Goal: Transaction & Acquisition: Download file/media

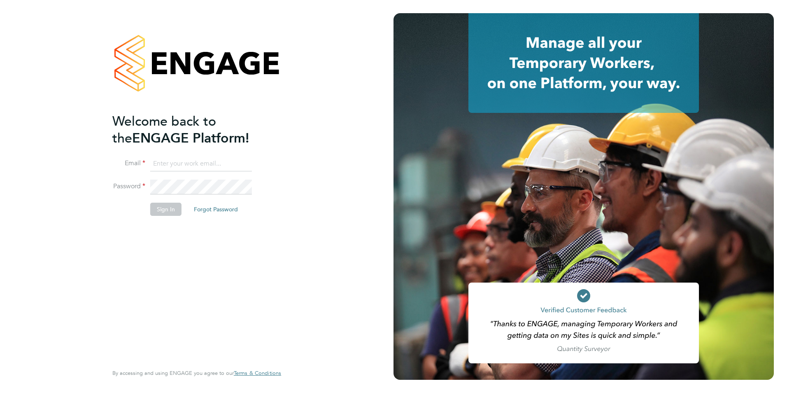
click at [184, 163] on input at bounding box center [201, 163] width 102 height 15
click at [201, 160] on input at bounding box center [201, 163] width 102 height 15
type input "[PERSON_NAME][EMAIL_ADDRESS][PERSON_NAME][DOMAIN_NAME]"
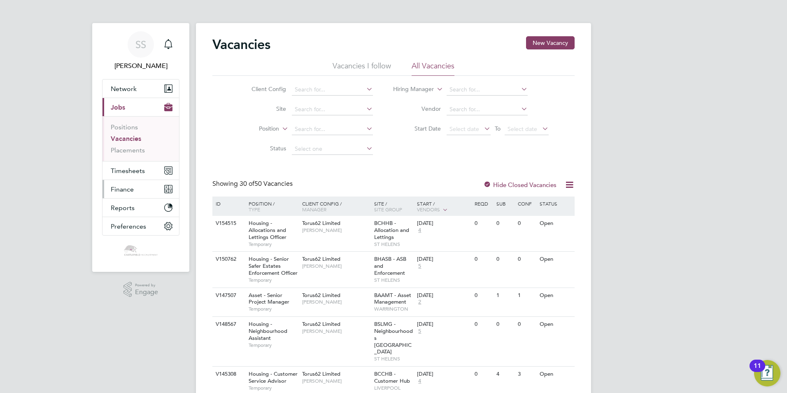
click at [136, 193] on button "Finance" at bounding box center [140, 189] width 77 height 18
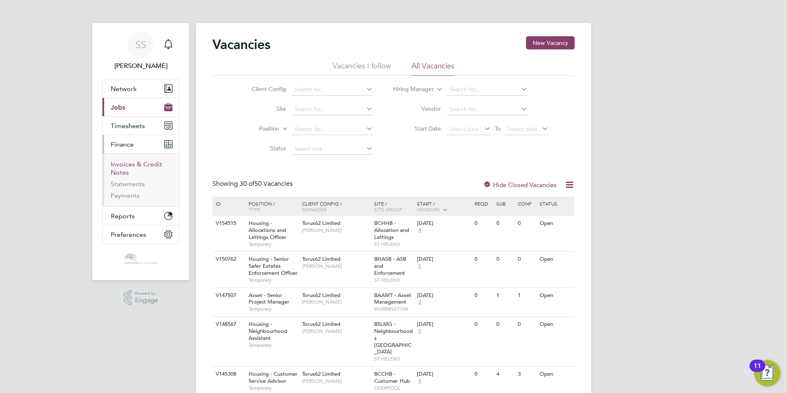
click at [147, 164] on link "Invoices & Credit Notes" at bounding box center [136, 168] width 51 height 16
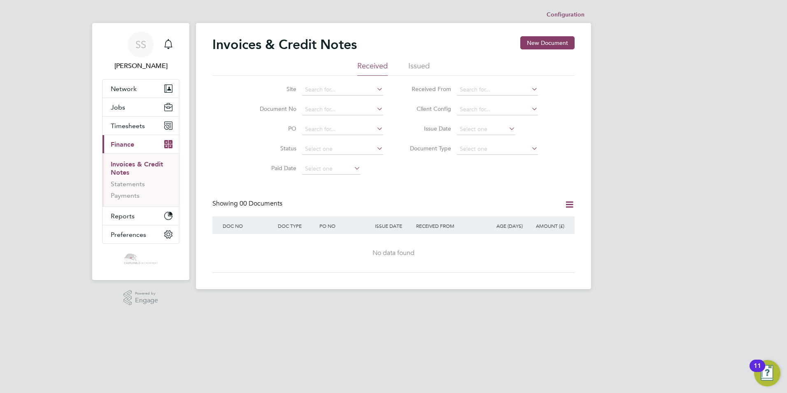
click at [420, 70] on li "Issued" at bounding box center [418, 68] width 21 height 15
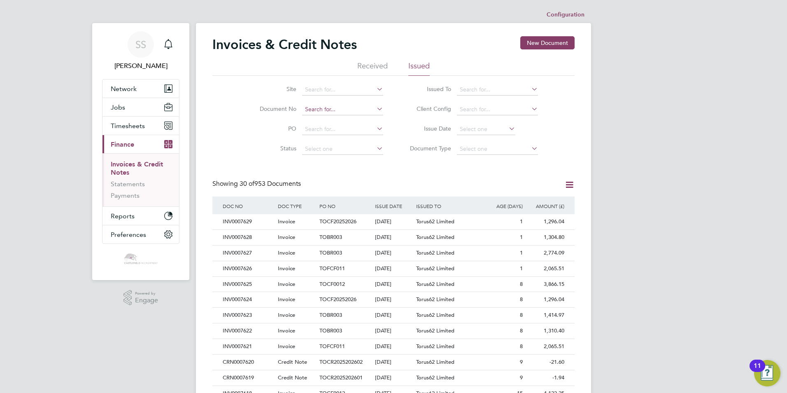
click at [336, 110] on input at bounding box center [342, 110] width 81 height 12
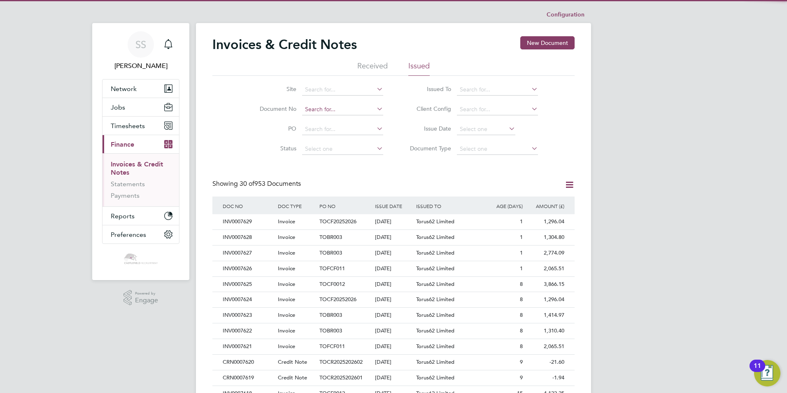
paste input "7604"
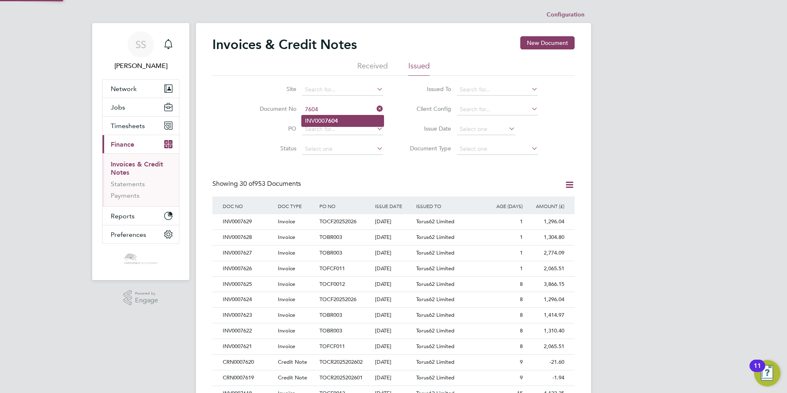
click at [347, 121] on li "INV000 7604" at bounding box center [343, 120] width 82 height 11
type input "INV0007604"
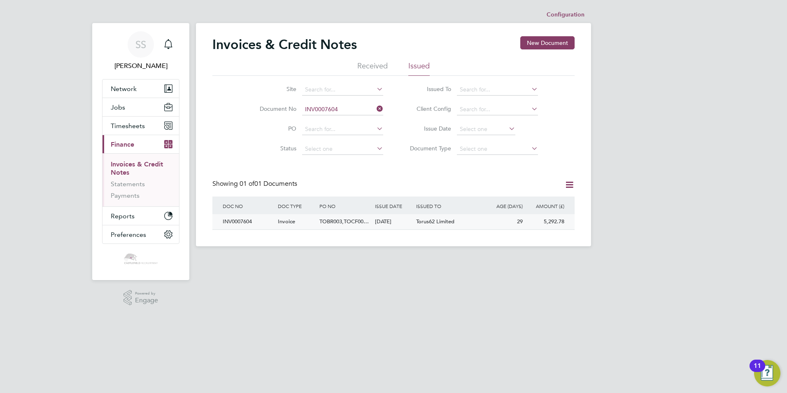
click at [367, 217] on div "TOBR003,TOCF00…" at bounding box center [344, 221] width 55 height 15
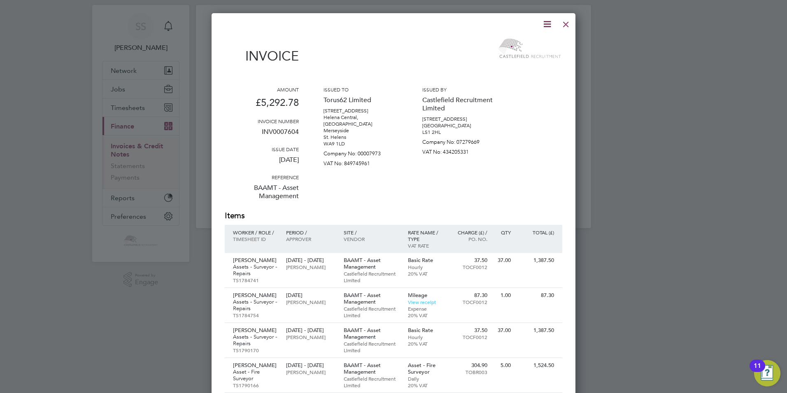
click at [548, 25] on icon at bounding box center [547, 24] width 10 height 10
click at [539, 44] on li "Download Invoice" at bounding box center [522, 44] width 57 height 12
click at [566, 25] on div at bounding box center [565, 22] width 15 height 15
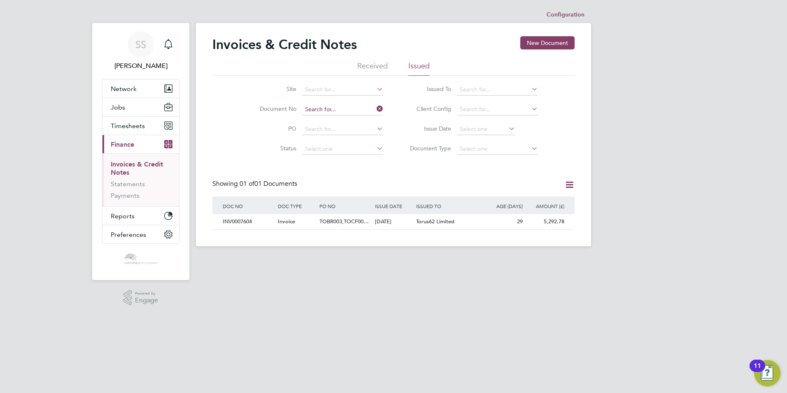
click at [348, 109] on input at bounding box center [342, 110] width 81 height 12
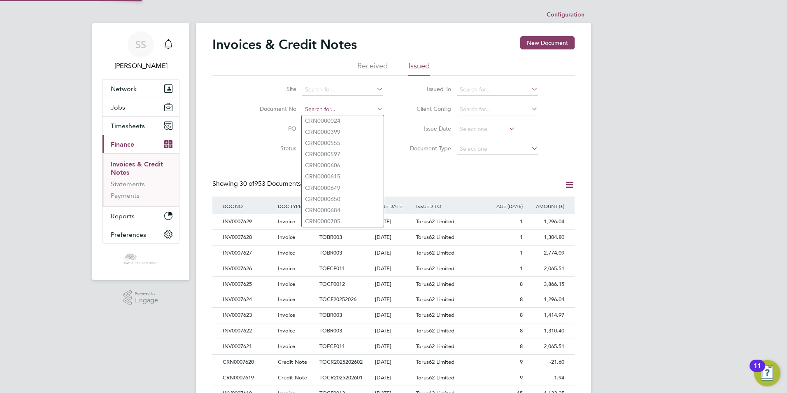
paste input "7603"
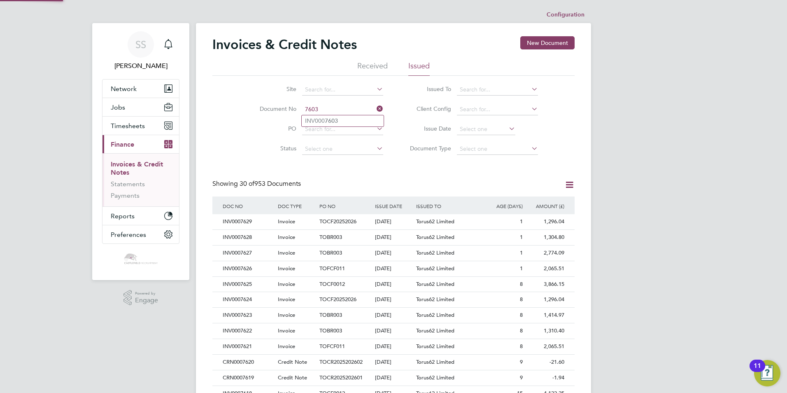
click at [350, 121] on li "INV000 7603" at bounding box center [343, 120] width 82 height 11
type input "INV0007603"
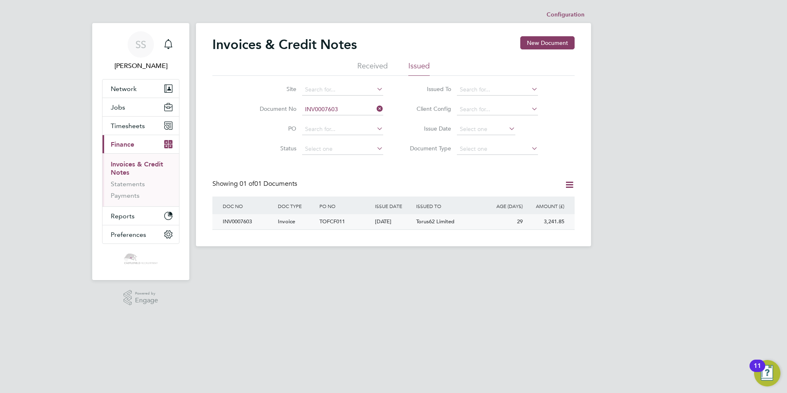
click at [388, 223] on div "30 Jul 2025" at bounding box center [394, 221] width 42 height 15
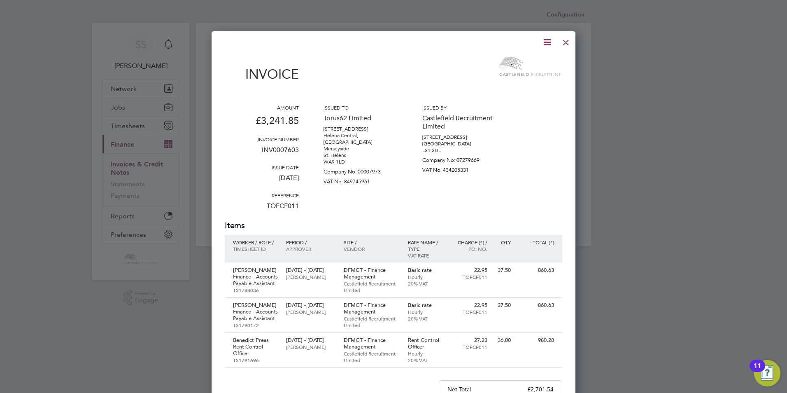
click at [547, 45] on icon at bounding box center [547, 42] width 10 height 10
click at [534, 59] on li "Download Invoice" at bounding box center [522, 62] width 57 height 12
click at [658, 211] on div at bounding box center [393, 196] width 787 height 393
click at [565, 44] on div at bounding box center [565, 40] width 15 height 15
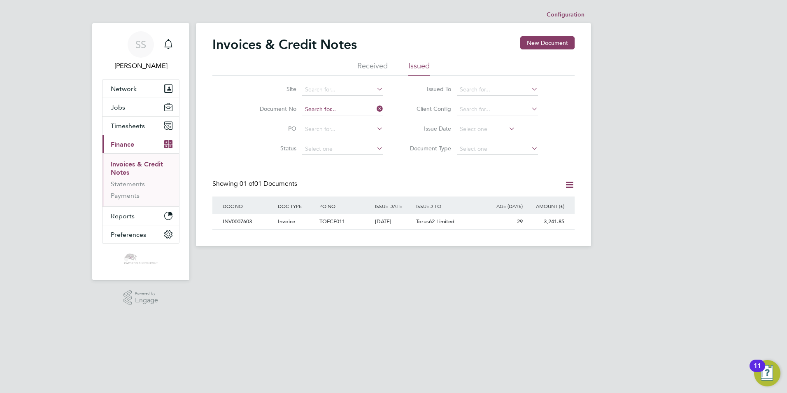
click at [345, 108] on input at bounding box center [342, 110] width 81 height 12
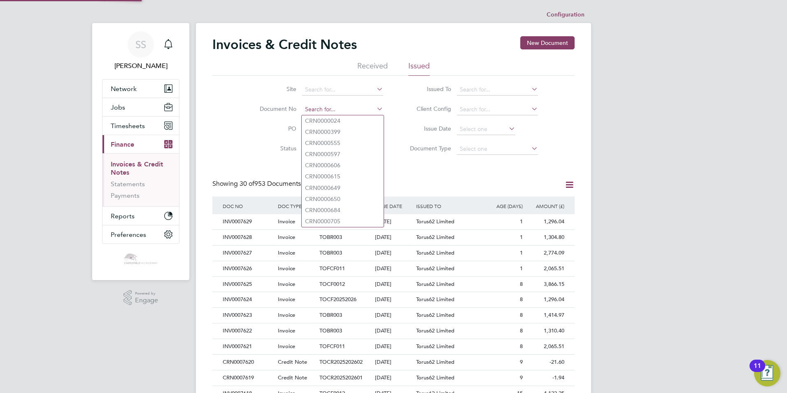
paste input "7602"
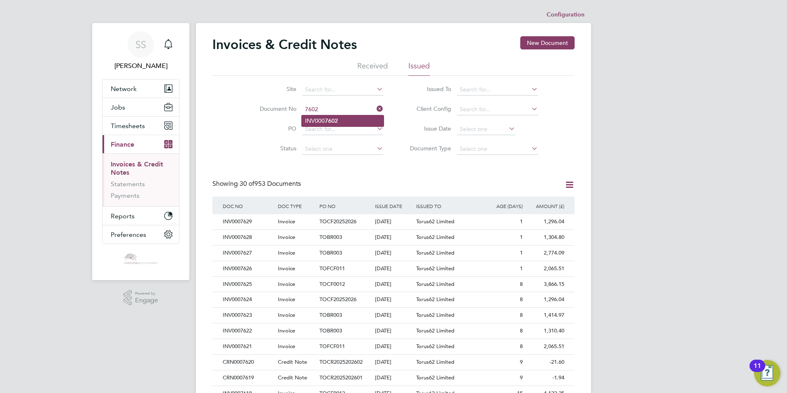
click at [348, 120] on li "INV000 7602" at bounding box center [343, 120] width 82 height 11
type input "INV0007602"
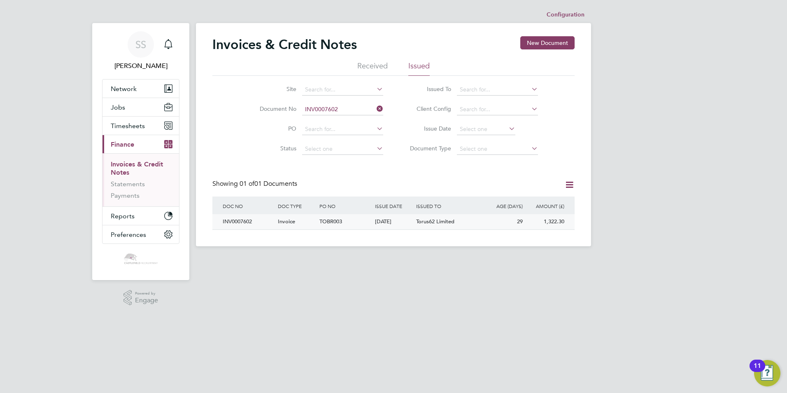
click at [392, 223] on div "30 Jul 2025" at bounding box center [394, 221] width 42 height 15
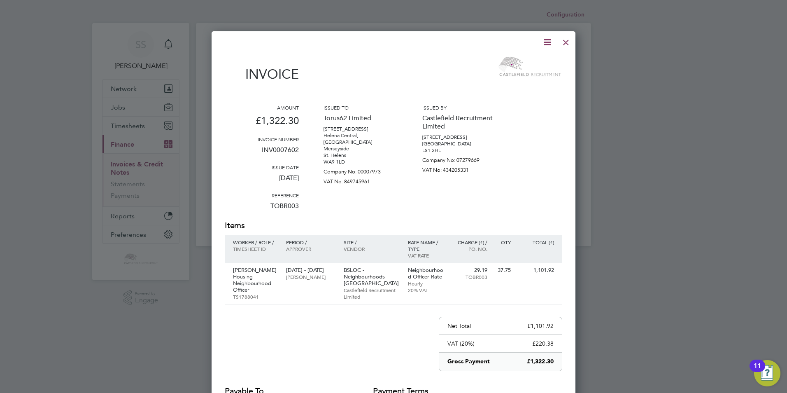
click at [549, 42] on icon at bounding box center [547, 42] width 10 height 10
click at [534, 63] on li "Download Invoice" at bounding box center [522, 62] width 57 height 12
click at [566, 41] on div at bounding box center [565, 40] width 15 height 15
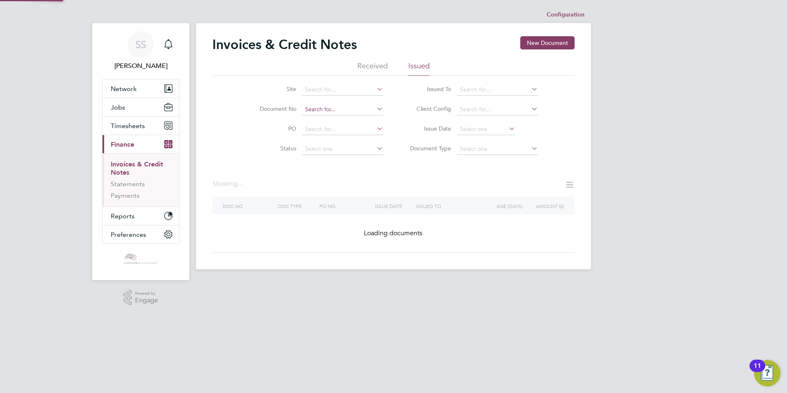
click at [355, 111] on input at bounding box center [342, 110] width 81 height 12
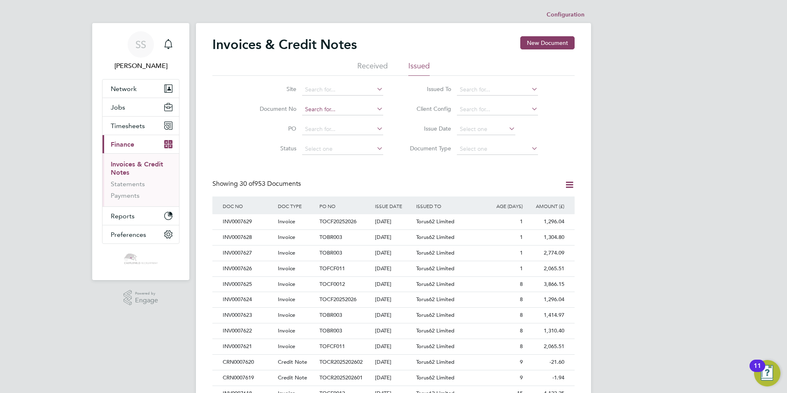
click at [360, 110] on input at bounding box center [342, 110] width 81 height 12
paste input "7605"
click at [363, 123] on li "INV000 7605" at bounding box center [343, 120] width 82 height 11
type input "INV0007605"
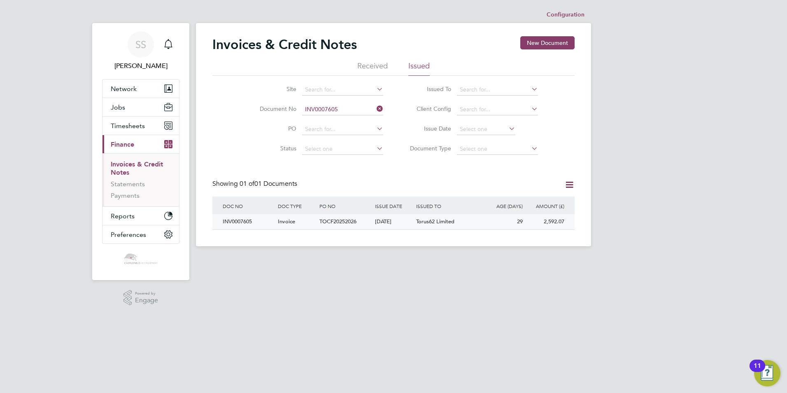
click at [367, 224] on div "TOCF20252026" at bounding box center [344, 221] width 55 height 15
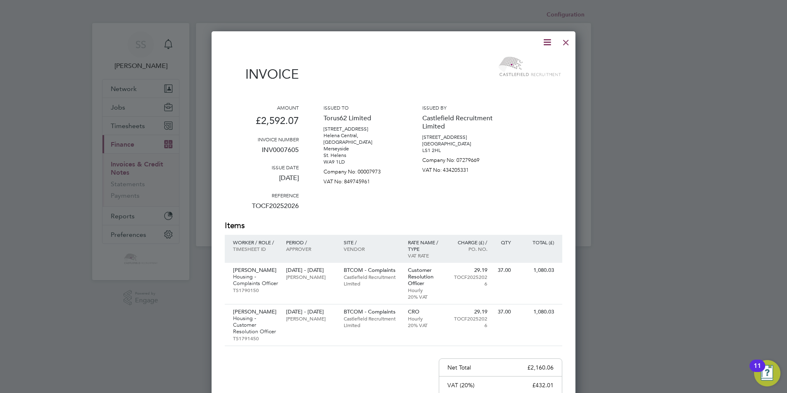
click at [546, 44] on icon at bounding box center [547, 42] width 10 height 10
click at [529, 60] on li "Download Invoice" at bounding box center [522, 62] width 57 height 12
click at [457, 200] on div "Issued by Castlefield Recruitment Limited 14 King Street Leeds LS1 2HL Company …" at bounding box center [459, 162] width 74 height 116
click at [566, 43] on div at bounding box center [565, 40] width 15 height 15
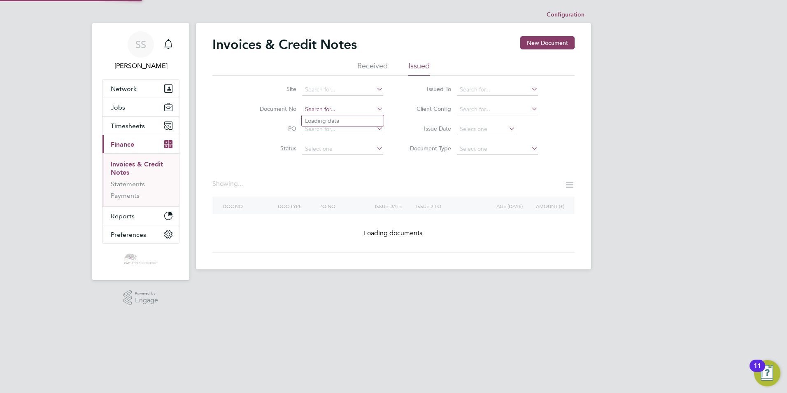
click at [351, 105] on input at bounding box center [342, 110] width 81 height 12
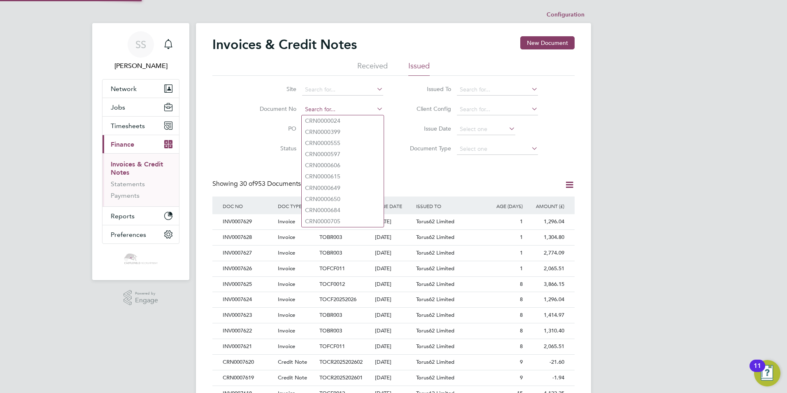
paste input "7606"
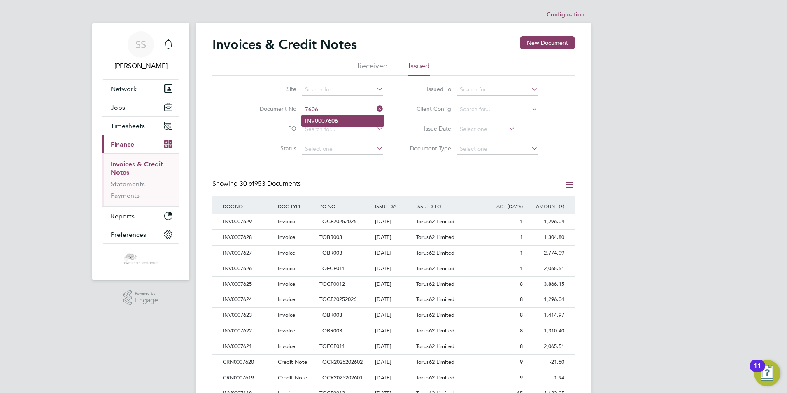
click at [341, 120] on li "INV000 7606" at bounding box center [343, 120] width 82 height 11
type input "INV0007606"
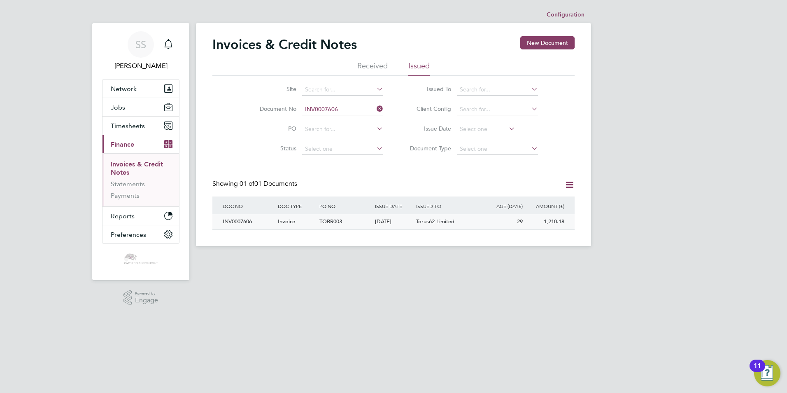
click at [344, 223] on div "TOBR003" at bounding box center [344, 221] width 55 height 15
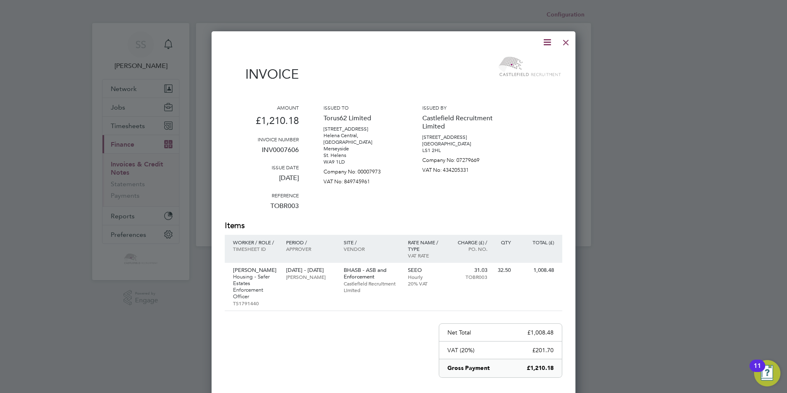
click at [552, 41] on icon at bounding box center [547, 42] width 10 height 10
click at [540, 56] on li "Download Invoice" at bounding box center [522, 62] width 57 height 12
click at [526, 155] on div "Amount £1,210.18 Invoice number INV0007606 Issue date 30 Jul 2025 Reference TOB…" at bounding box center [393, 162] width 337 height 116
click at [567, 42] on div at bounding box center [565, 40] width 15 height 15
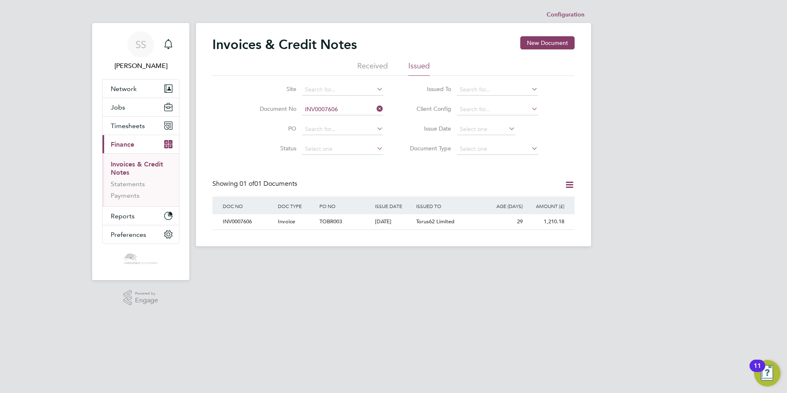
click at [337, 115] on li "Document No INV0007606" at bounding box center [316, 110] width 155 height 20
click at [340, 112] on input at bounding box center [342, 110] width 81 height 12
paste input "7601"
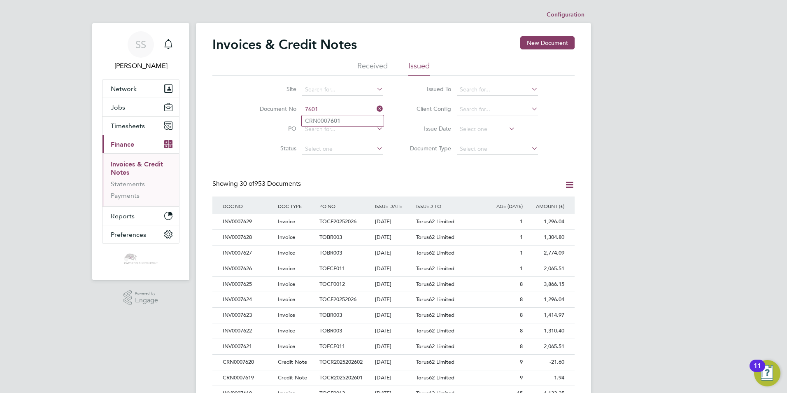
click at [345, 123] on li "CRN000 7601" at bounding box center [343, 120] width 82 height 11
type input "CRN0007601"
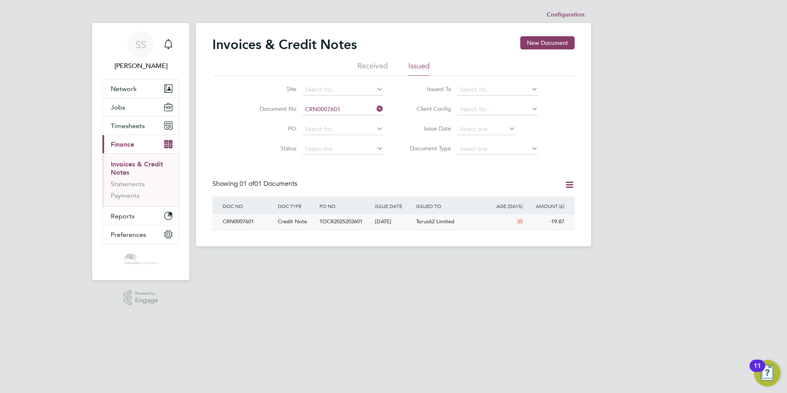
click at [381, 223] on div "24 Jul 2025" at bounding box center [394, 221] width 42 height 15
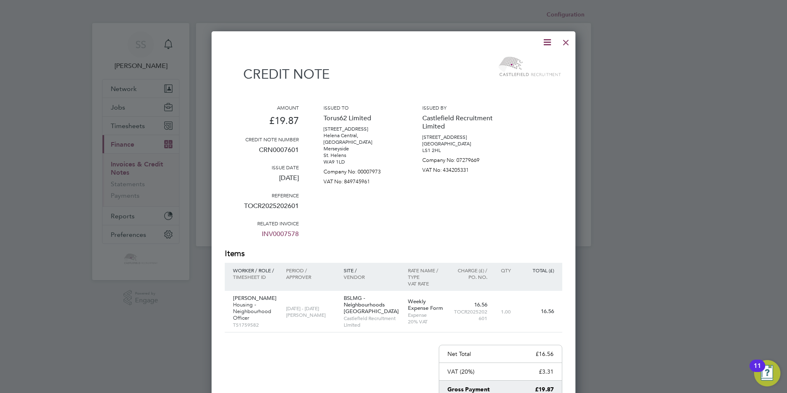
click at [545, 43] on icon at bounding box center [547, 42] width 10 height 10
click at [530, 59] on li "Download Credit Note" at bounding box center [516, 62] width 70 height 12
click at [531, 141] on div "Amount £19.87 Credit note number CRN0007601 Issue date 24 Jul 2025 Reference TO…" at bounding box center [393, 176] width 337 height 144
click at [565, 44] on div at bounding box center [565, 40] width 15 height 15
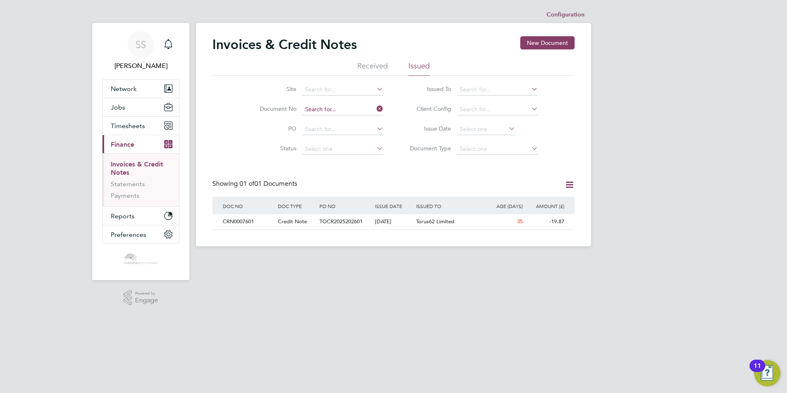
click at [342, 109] on input at bounding box center [342, 110] width 81 height 12
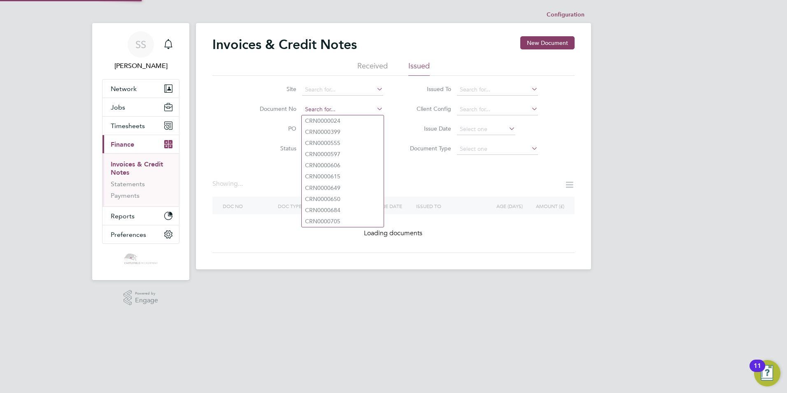
paste input "7612"
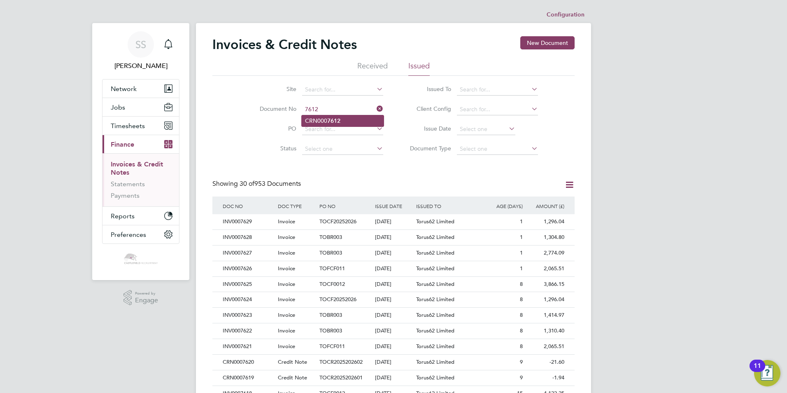
click at [344, 121] on li "CRN000 7612" at bounding box center [343, 120] width 82 height 11
type input "CRN0007612"
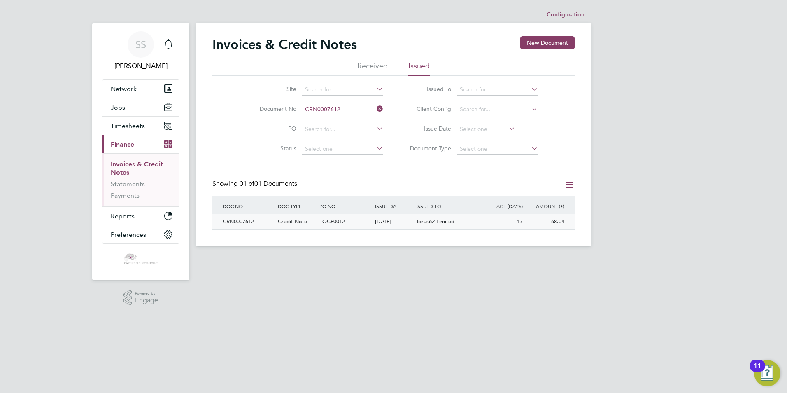
click at [384, 223] on div "11 Aug 2025" at bounding box center [394, 221] width 42 height 15
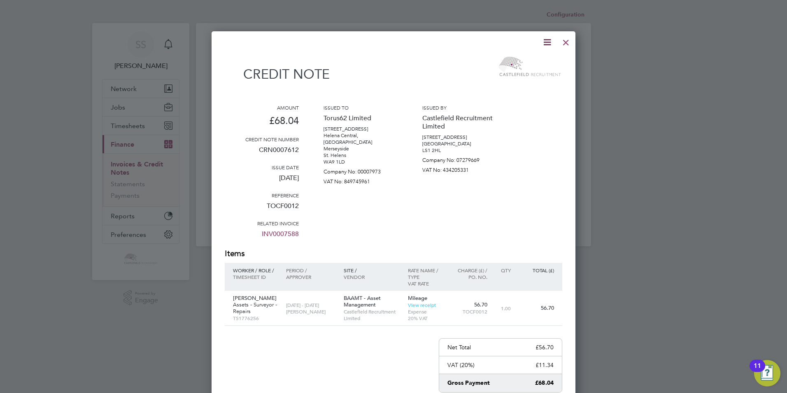
click at [546, 44] on icon at bounding box center [547, 42] width 10 height 10
click at [530, 58] on li "Download Credit Note" at bounding box center [516, 62] width 70 height 12
click at [567, 44] on div at bounding box center [565, 40] width 15 height 15
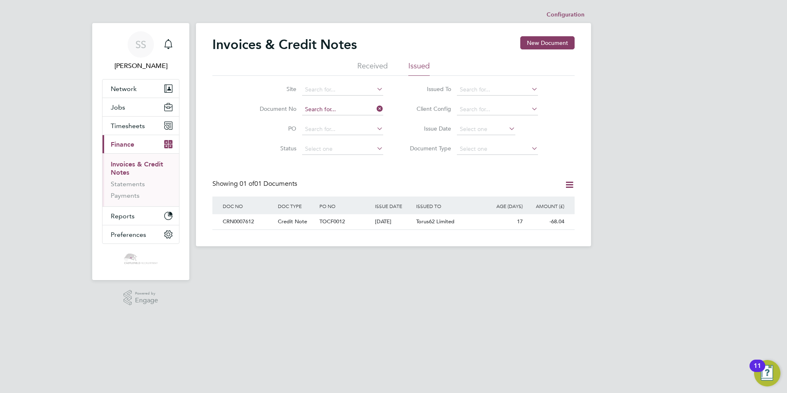
click at [338, 111] on input at bounding box center [342, 110] width 81 height 12
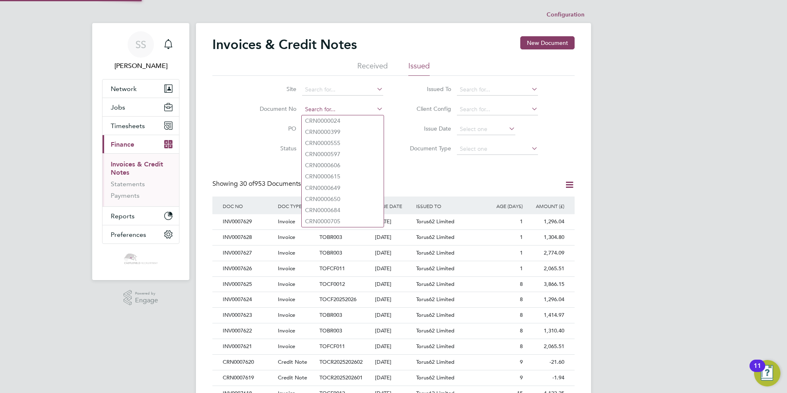
paste input "7619"
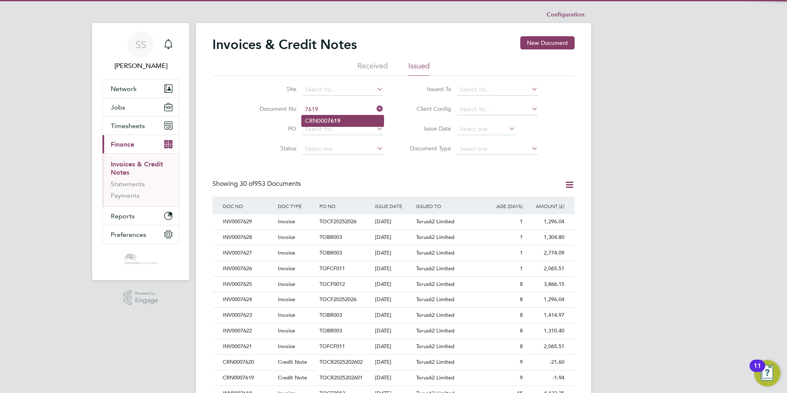
click at [340, 118] on b "7619" at bounding box center [333, 120] width 13 height 7
type input "CRN0007619"
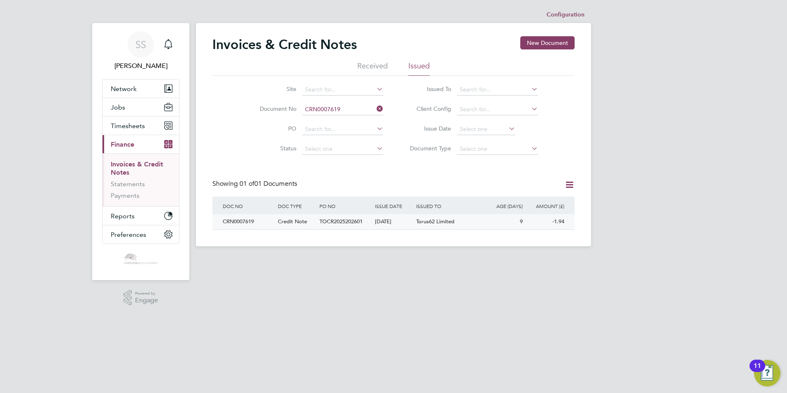
click at [360, 223] on span "TOCR2025202601" at bounding box center [340, 221] width 43 height 7
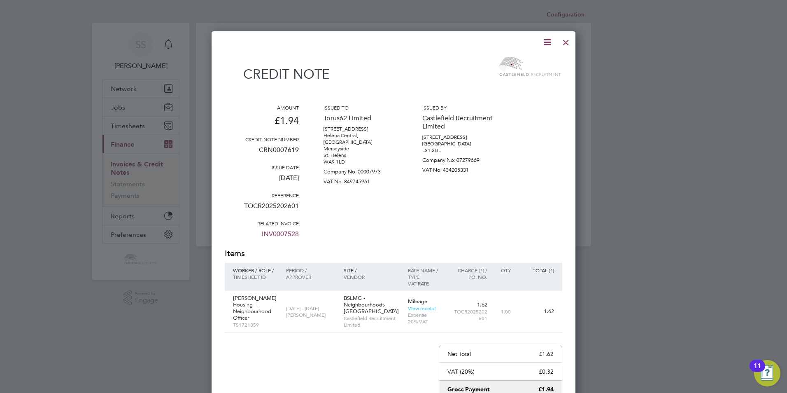
click at [545, 43] on icon at bounding box center [547, 42] width 10 height 10
click at [531, 62] on li "Download Credit Note" at bounding box center [516, 62] width 70 height 12
click at [560, 42] on div at bounding box center [565, 40] width 15 height 15
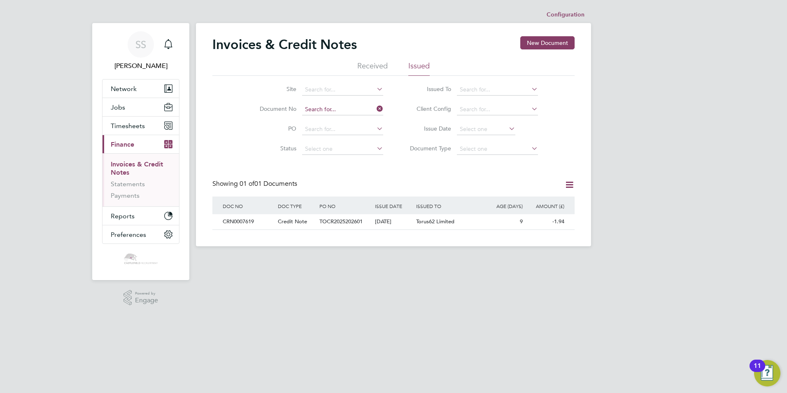
click at [326, 108] on input at bounding box center [342, 110] width 81 height 12
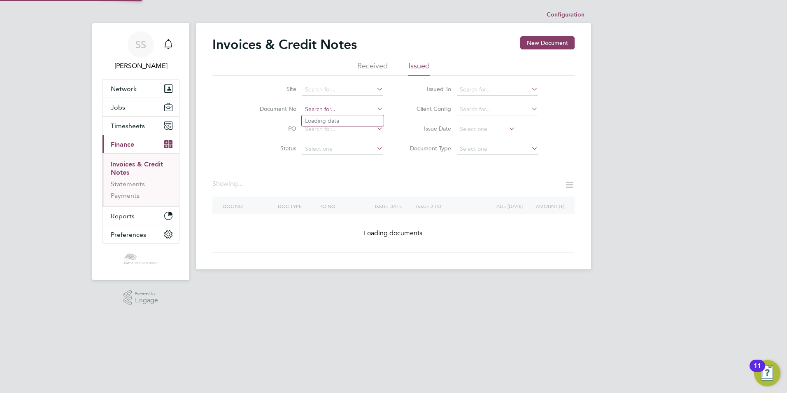
paste input "7620"
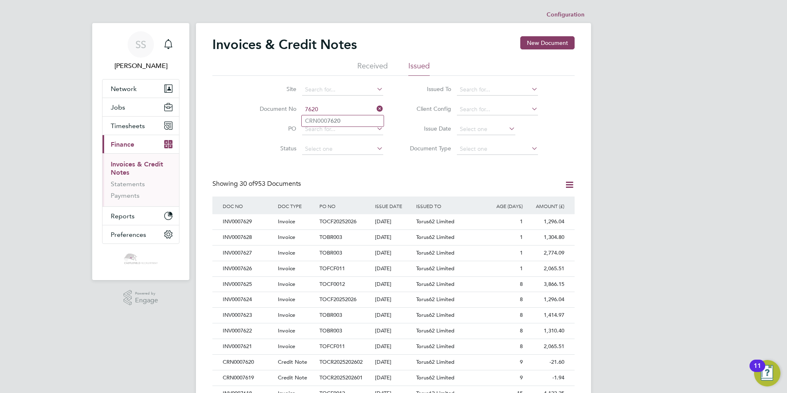
click at [347, 119] on li "CRN000 7620" at bounding box center [343, 120] width 82 height 11
type input "CRN0007620"
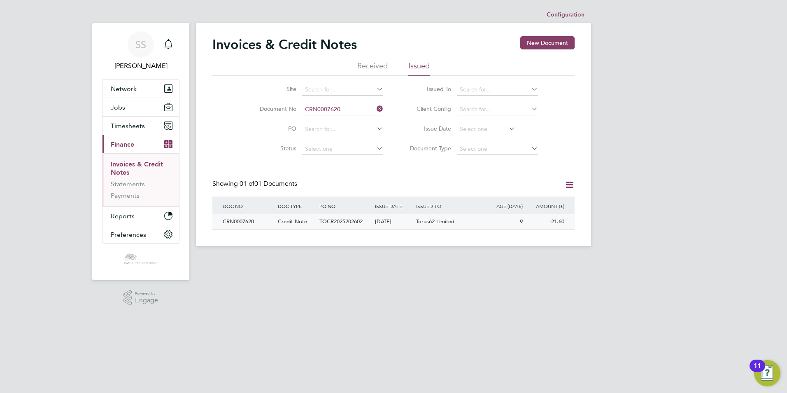
click at [397, 221] on div "19 Aug 2025" at bounding box center [394, 221] width 42 height 15
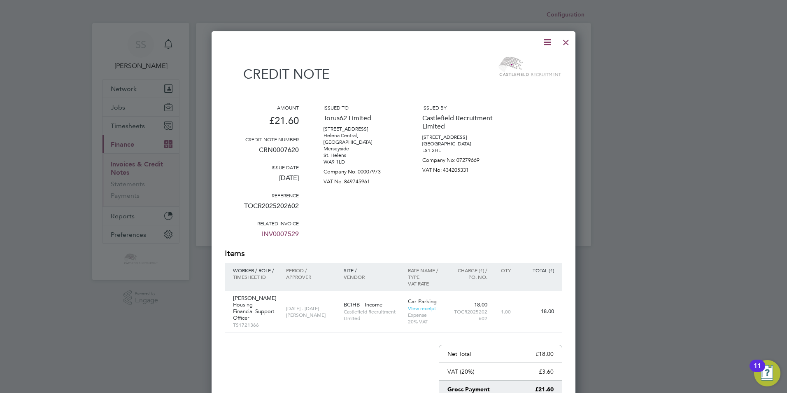
click at [544, 43] on icon at bounding box center [547, 42] width 10 height 10
click at [525, 62] on li "Download Credit Note" at bounding box center [516, 62] width 70 height 12
click at [562, 42] on div at bounding box center [565, 40] width 15 height 15
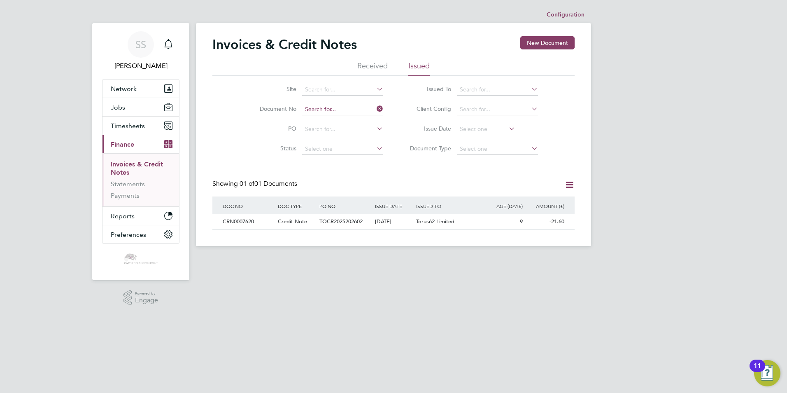
click at [329, 108] on input at bounding box center [342, 110] width 81 height 12
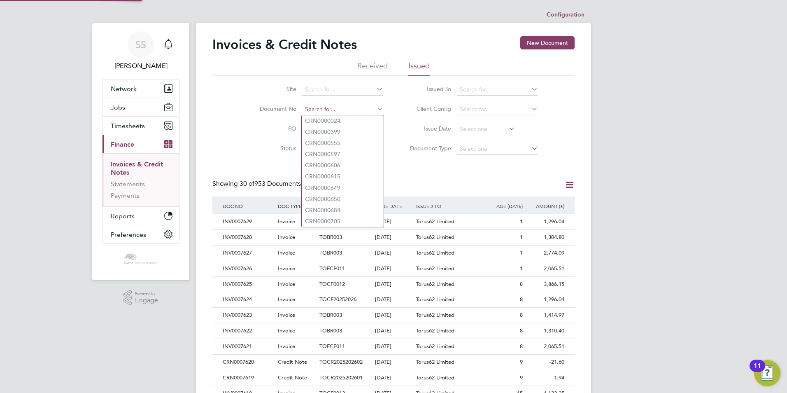
paste input "7613"
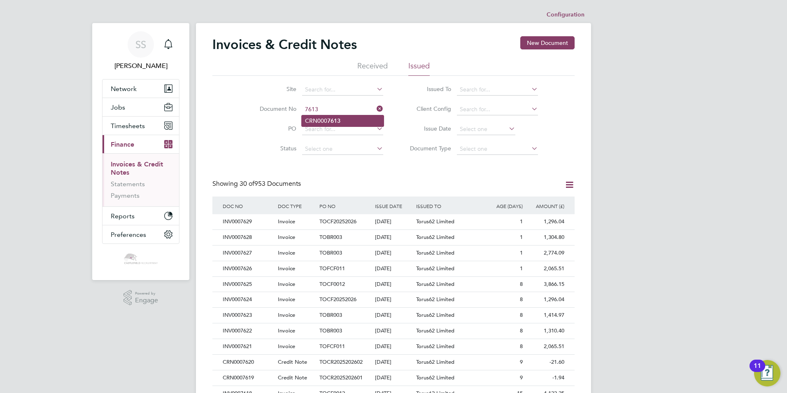
click at [340, 118] on b "7613" at bounding box center [333, 120] width 13 height 7
type input "CRN0007613"
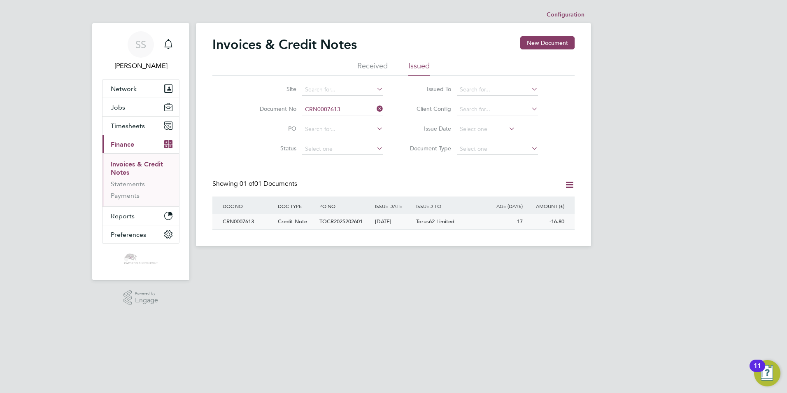
click at [424, 221] on span "Torus62 Limited" at bounding box center [435, 221] width 38 height 7
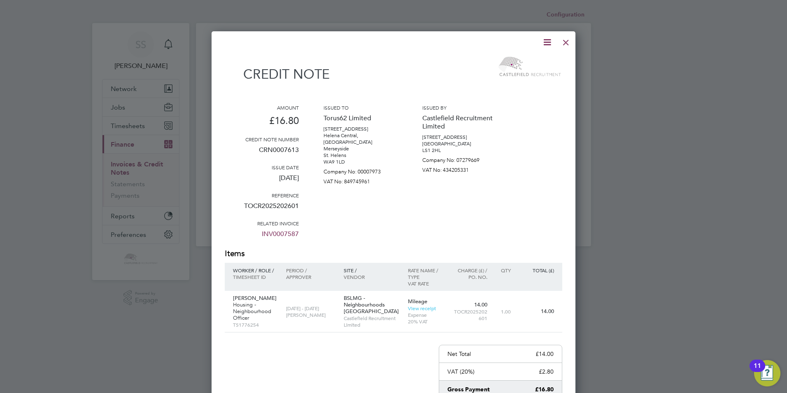
click at [548, 40] on icon at bounding box center [547, 42] width 10 height 10
click at [523, 56] on li "Download Credit Note" at bounding box center [516, 62] width 70 height 12
click at [567, 44] on div at bounding box center [565, 40] width 15 height 15
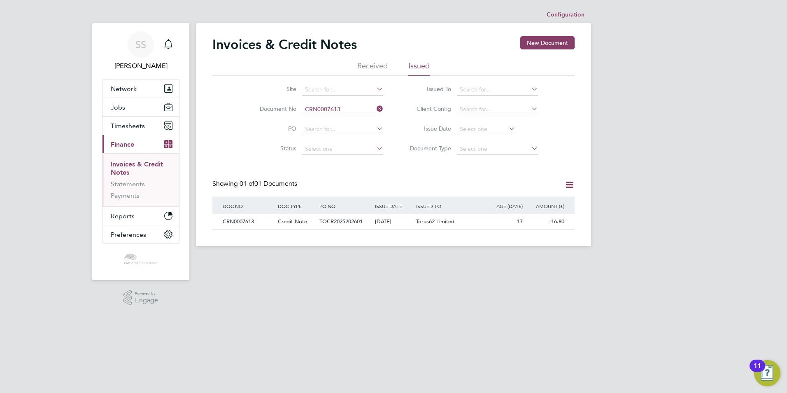
click at [375, 107] on icon at bounding box center [375, 109] width 0 height 12
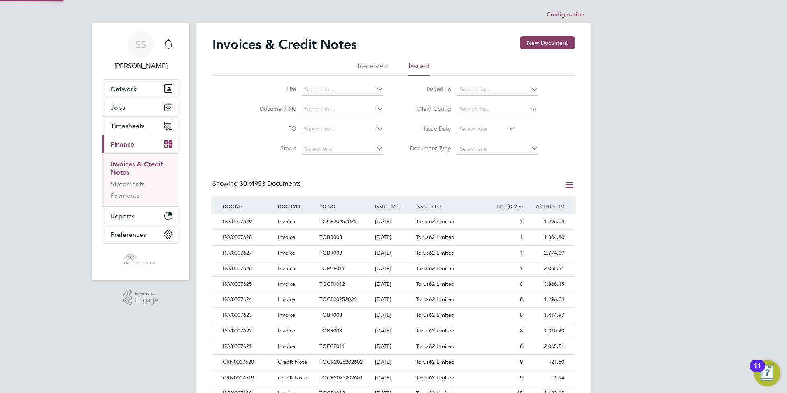
scroll to position [16, 56]
click at [695, 110] on div "SS Shivaani Solanki Notifications Applications: Network Team Members Businesses…" at bounding box center [393, 368] width 787 height 736
